Goal: Task Accomplishment & Management: Use online tool/utility

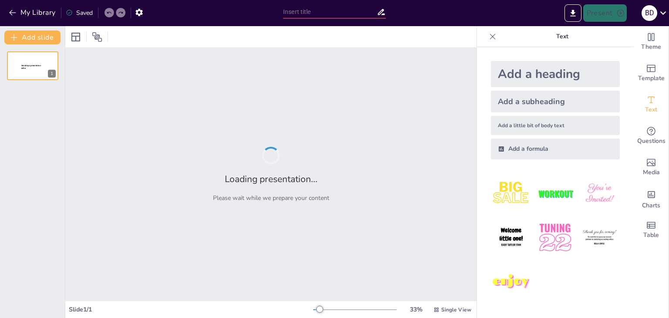
type input "Cơ Sở Hạ Tầng [PERSON_NAME]: [PERSON_NAME] Thương Mại Điện Tử"
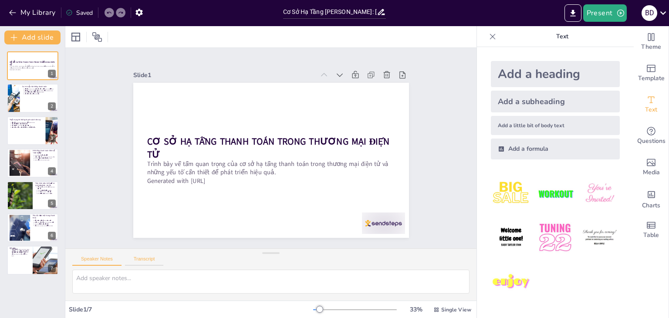
click at [149, 256] on button "Transcript" at bounding box center [144, 261] width 39 height 10
click at [108, 258] on button "Speaker Notes" at bounding box center [96, 261] width 49 height 10
click at [608, 12] on button "Present" at bounding box center [605, 12] width 44 height 17
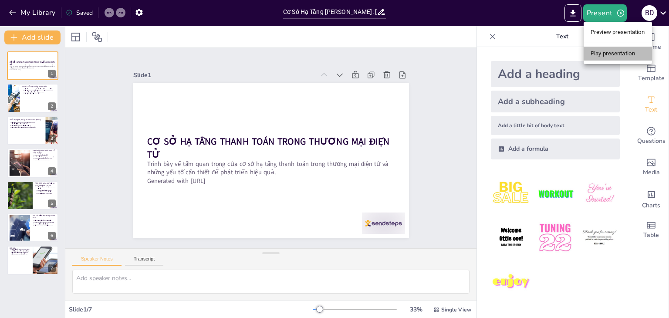
click at [610, 49] on li "Play presentation" at bounding box center [618, 54] width 68 height 14
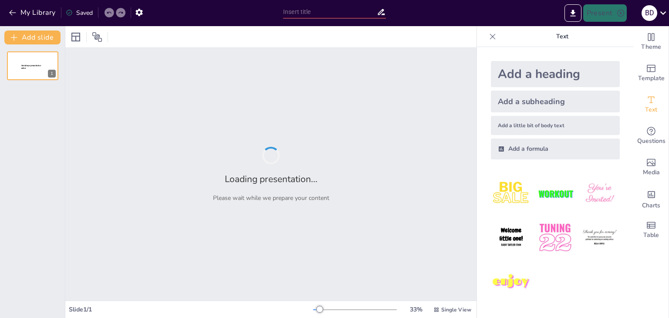
type input "Cơ Sở Hạ Tầng [PERSON_NAME]: [PERSON_NAME] Thương Mại Điện Tử"
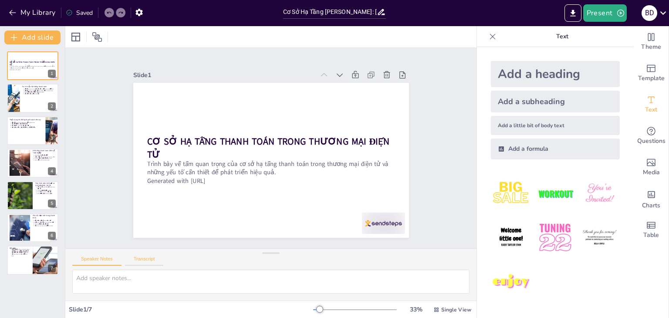
click at [137, 258] on button "Transcript" at bounding box center [144, 261] width 39 height 10
click at [138, 276] on textarea at bounding box center [270, 282] width 397 height 24
click at [14, 12] on icon "button" at bounding box center [12, 12] width 9 height 9
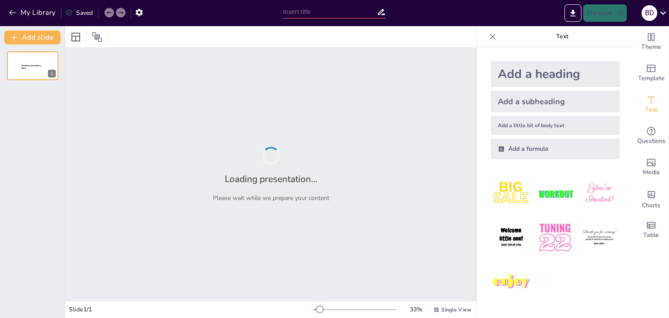
type input "Cơ Sở Hạ Tầng [PERSON_NAME]: [PERSON_NAME] Thương Mại Điện Tử"
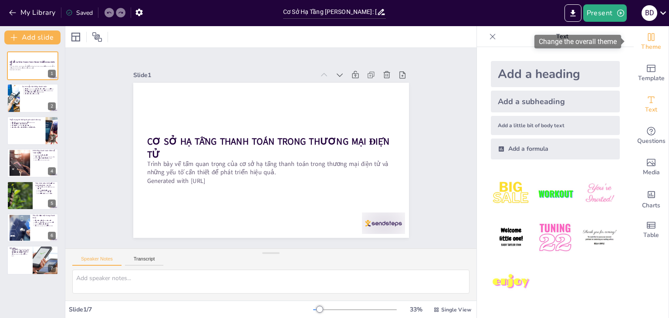
click at [642, 50] on span "Theme" at bounding box center [651, 47] width 20 height 10
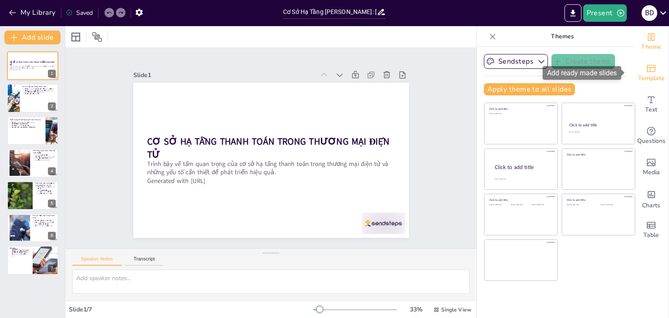
click at [649, 70] on icon "Add ready made slides" at bounding box center [651, 68] width 9 height 7
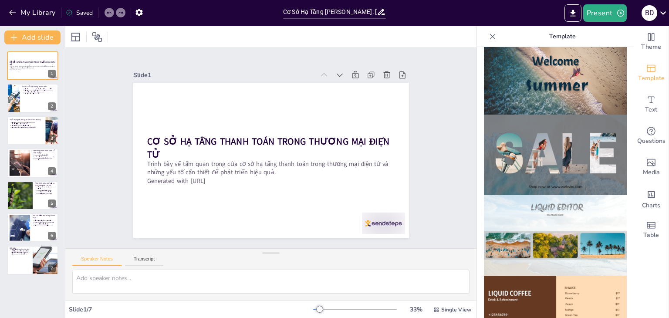
scroll to position [305, 0]
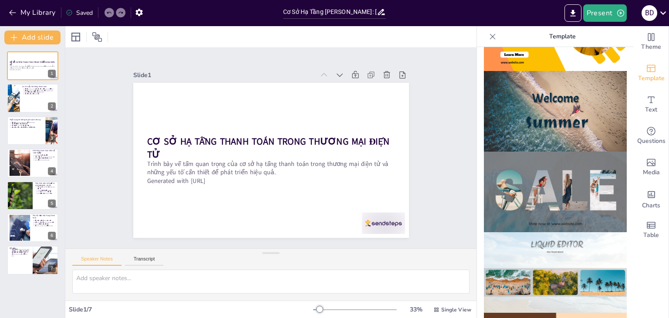
click at [567, 110] on img at bounding box center [555, 111] width 143 height 81
click at [647, 98] on icon "Add text boxes" at bounding box center [651, 100] width 10 height 10
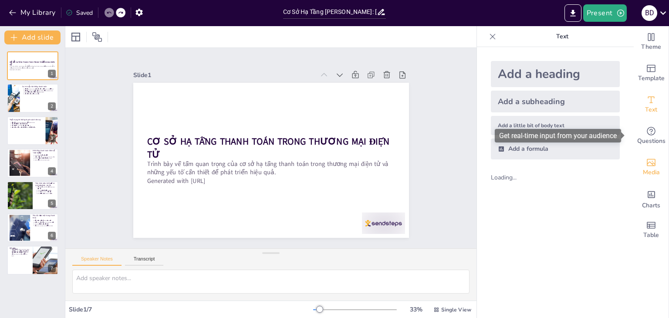
click at [648, 154] on div "Media" at bounding box center [651, 167] width 35 height 31
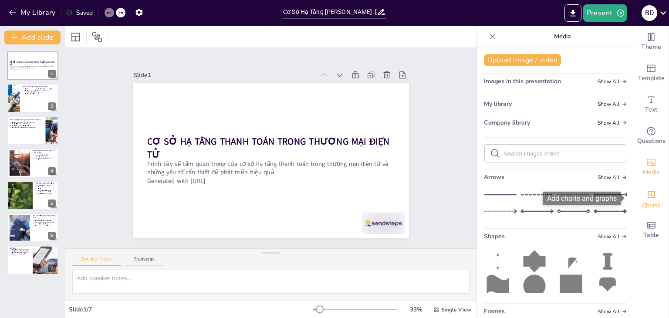
click at [649, 187] on div "Add charts and graphs" at bounding box center [651, 194] width 9 height 14
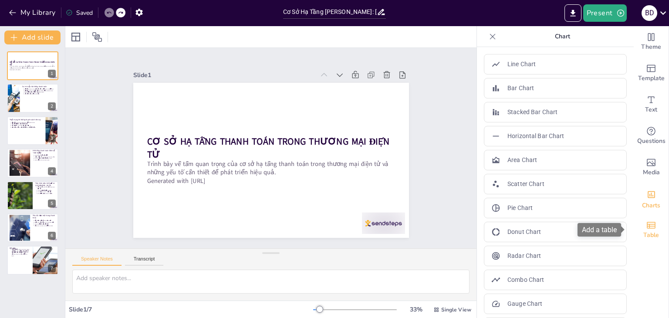
click at [652, 220] on div "Table" at bounding box center [651, 229] width 35 height 31
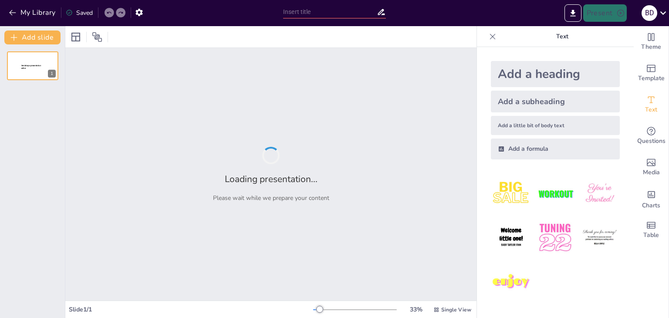
type input "Cơ Sở Hạ Tầng Thanh Toán: Nền Tảng Thương Mại [GEOGRAPHIC_DATA]"
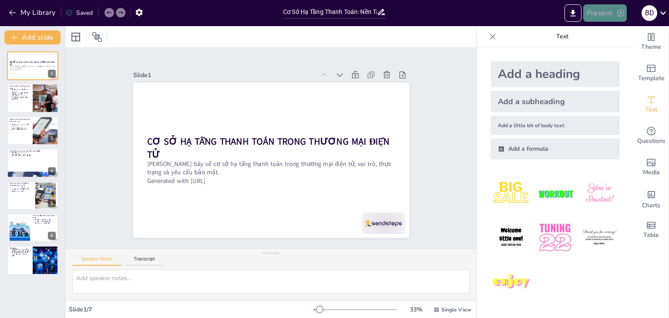
click at [622, 15] on icon "button" at bounding box center [620, 13] width 9 height 9
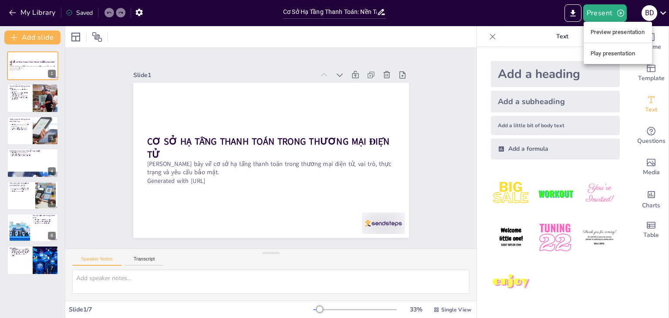
click at [593, 57] on li "Play presentation" at bounding box center [618, 54] width 68 height 14
